Goal: Find contact information: Find contact information

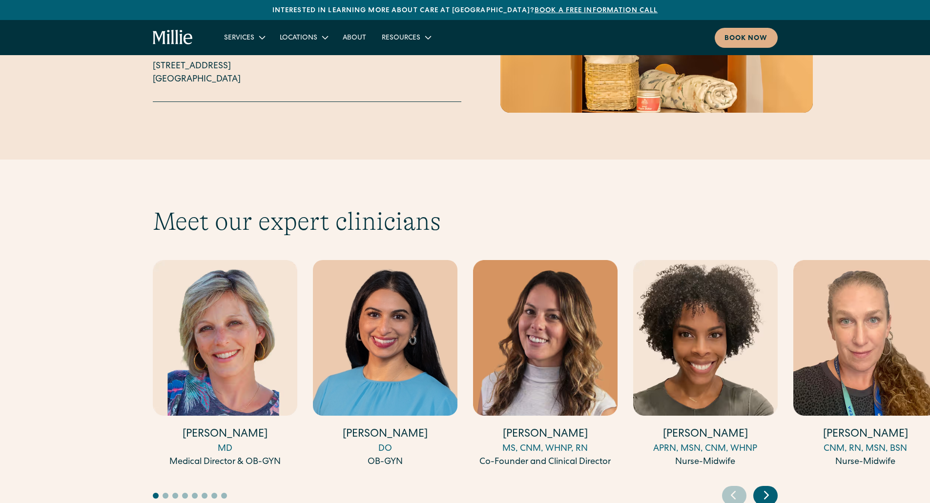
scroll to position [2588, 0]
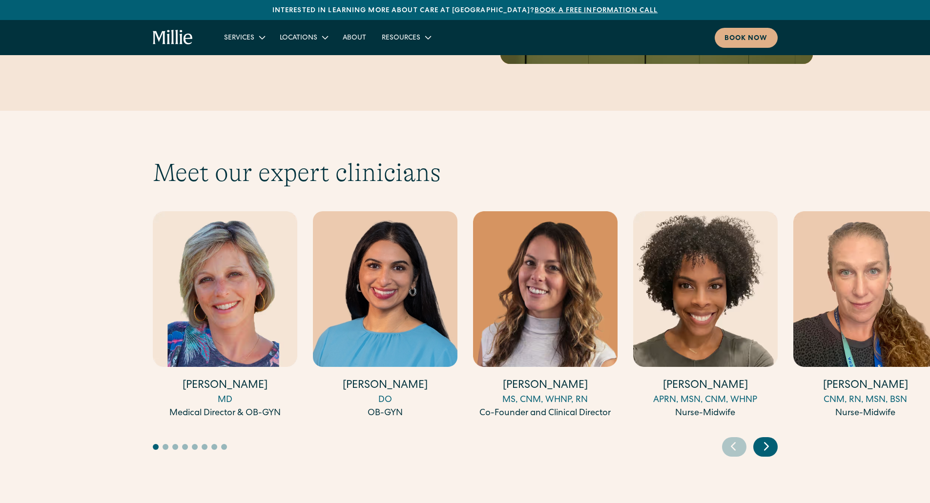
click at [772, 439] on icon "Next slide" at bounding box center [766, 446] width 15 height 15
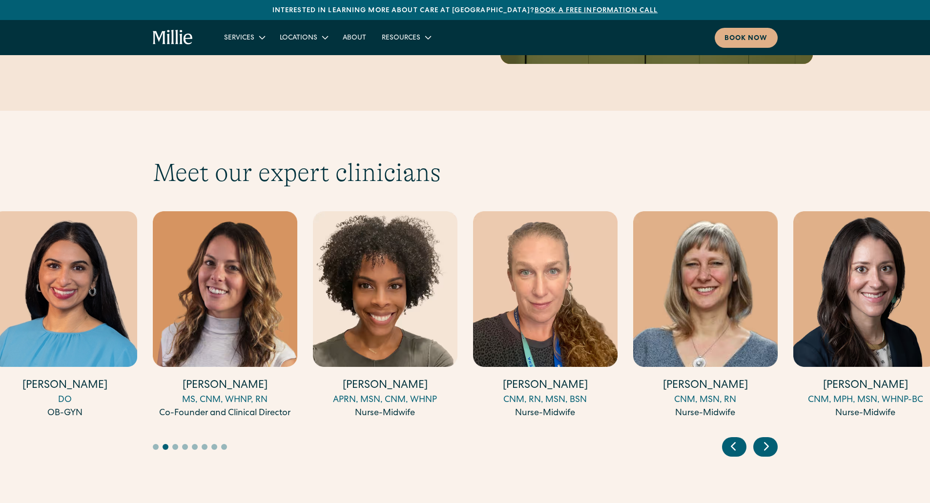
click at [772, 439] on icon "Next slide" at bounding box center [766, 446] width 15 height 15
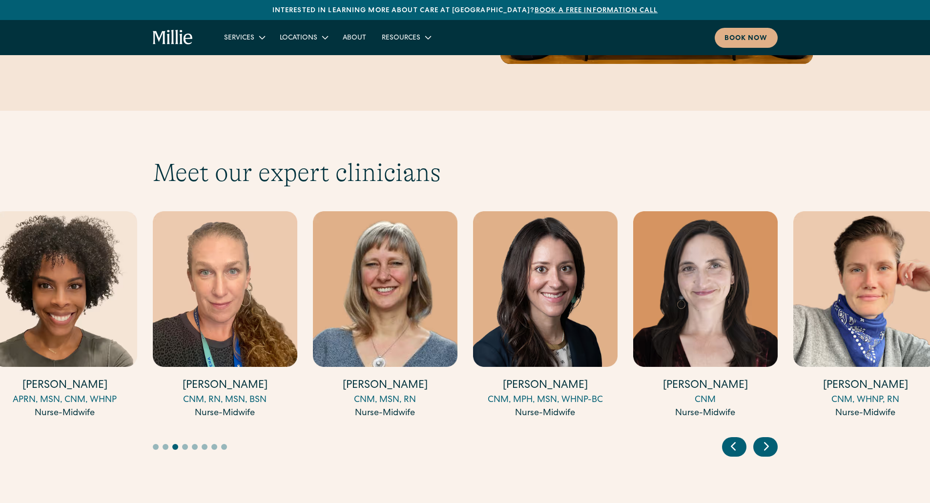
click at [772, 439] on icon "Next slide" at bounding box center [766, 446] width 15 height 15
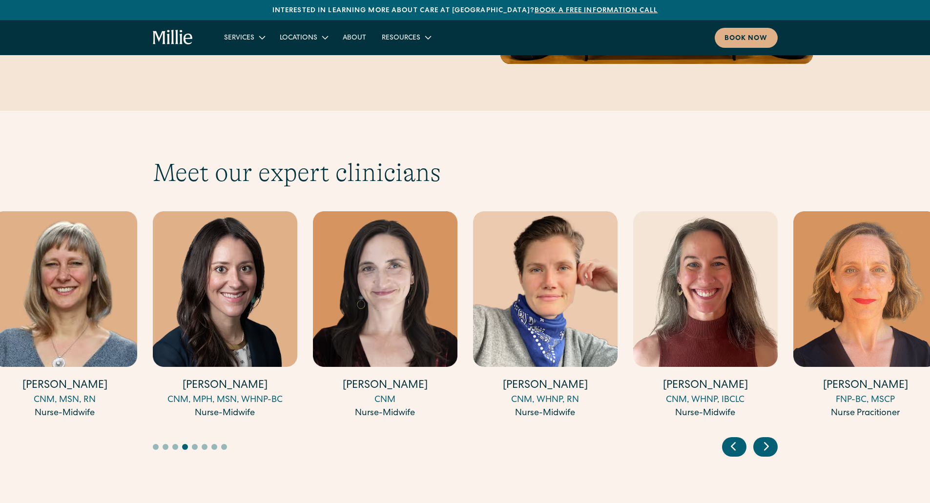
click at [772, 439] on icon "Next slide" at bounding box center [766, 446] width 15 height 15
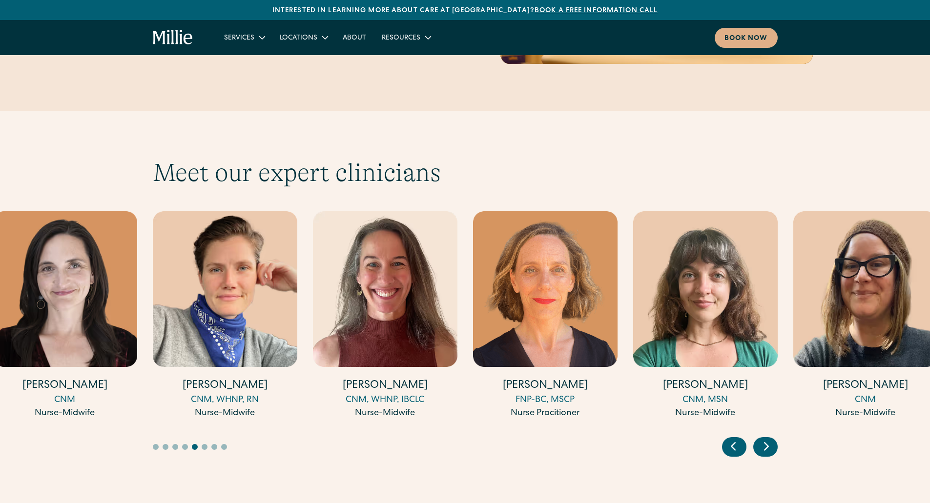
click at [737, 439] on icon "Previous slide" at bounding box center [733, 446] width 15 height 15
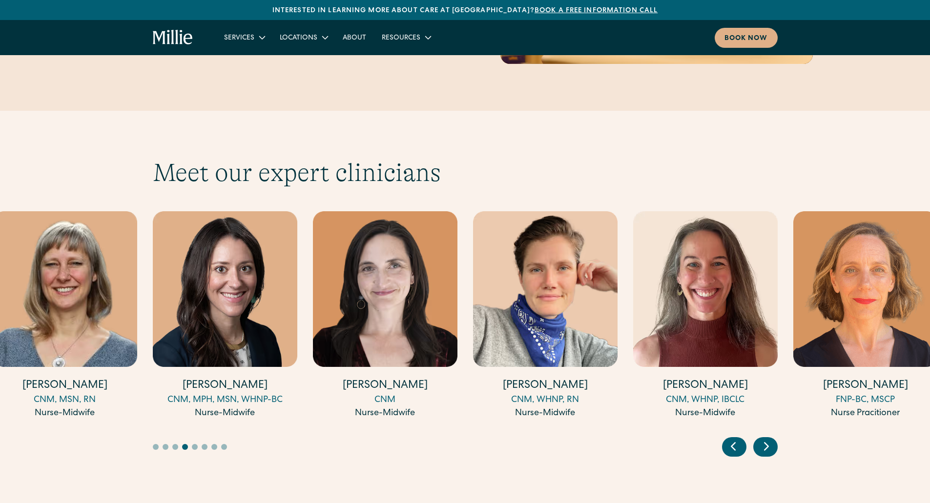
click at [737, 439] on icon "Previous slide" at bounding box center [733, 446] width 15 height 15
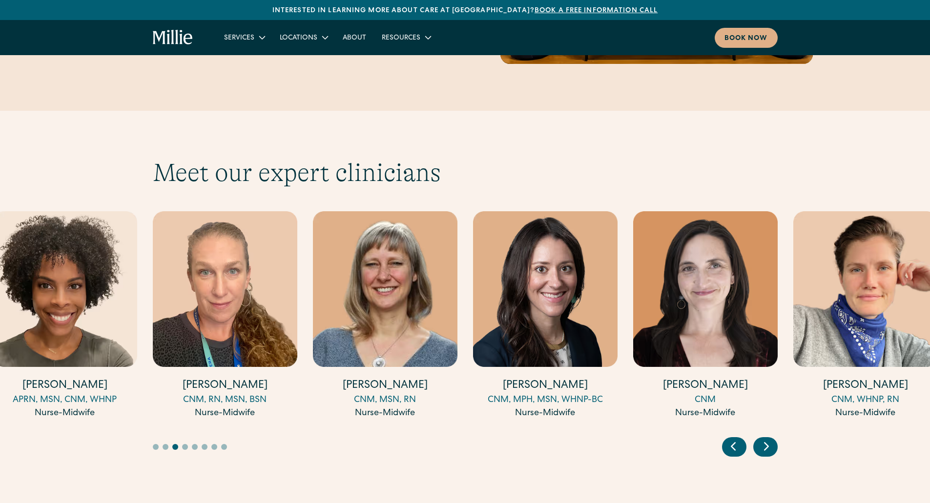
click at [570, 379] on h4 "[PERSON_NAME]" at bounding box center [545, 386] width 145 height 15
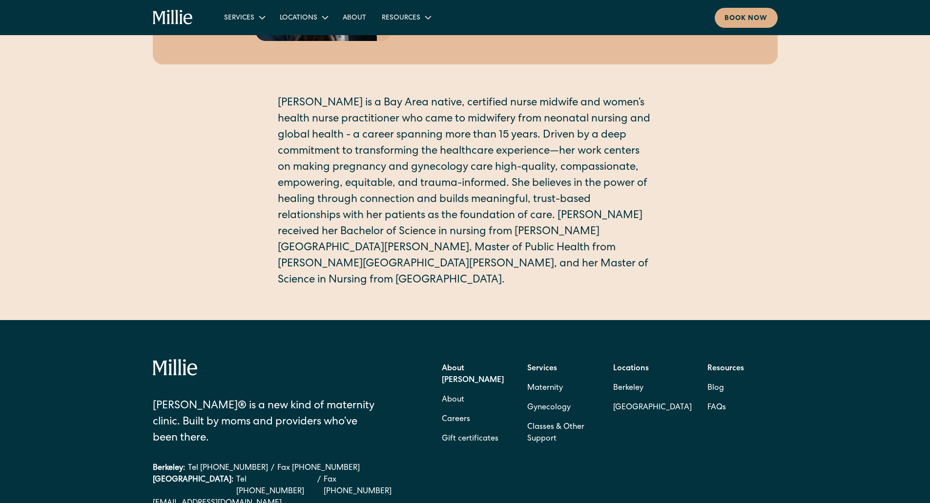
scroll to position [244, 0]
